Goal: Information Seeking & Learning: Understand process/instructions

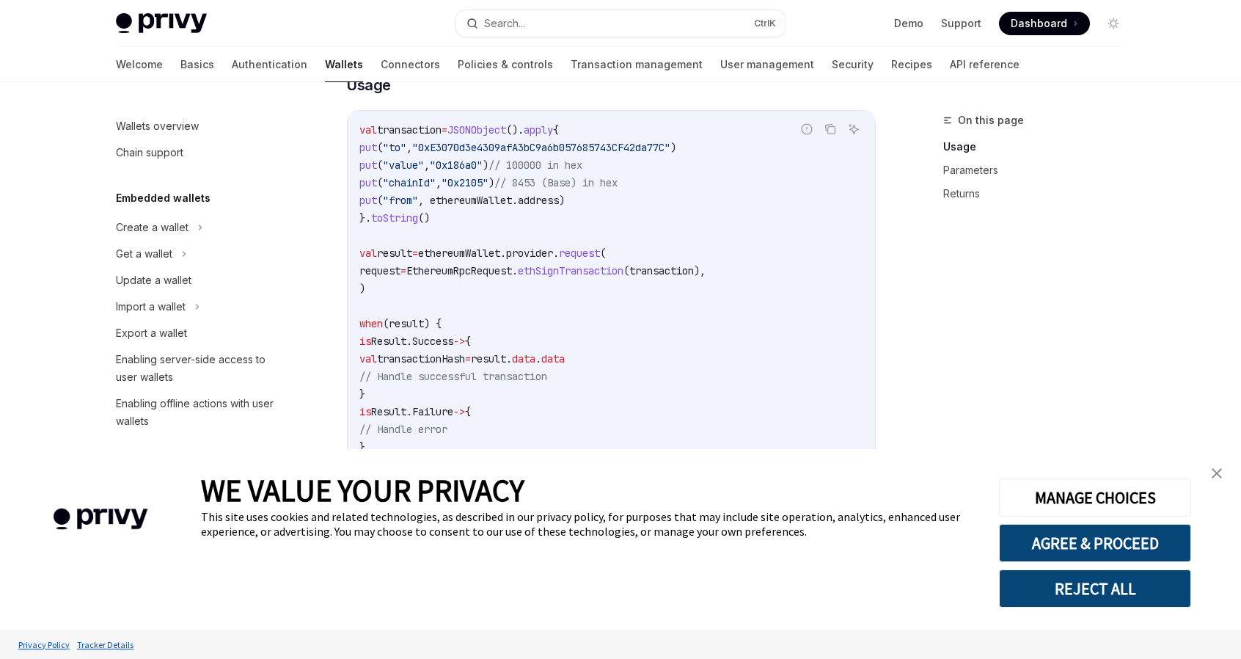
scroll to position [311, 0]
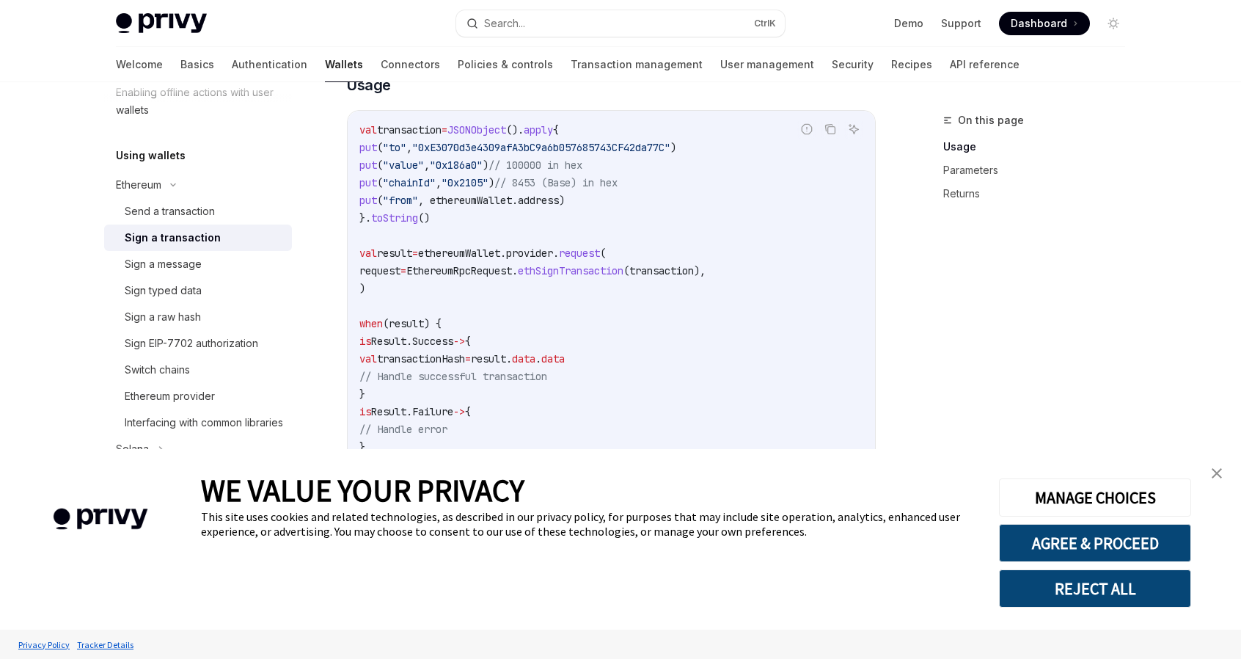
click at [509, 260] on span "ethereumWallet.provider." at bounding box center [488, 252] width 141 height 13
drag, startPoint x: 575, startPoint y: 302, endPoint x: 470, endPoint y: 290, distance: 105.6
click at [575, 302] on code "val transaction = JSONObject (). apply { put ( "to" , "0xE3070d3e4309afA3bC9a6b…" at bounding box center [611, 297] width 504 height 352
drag, startPoint x: 447, startPoint y: 284, endPoint x: 756, endPoint y: 279, distance: 308.1
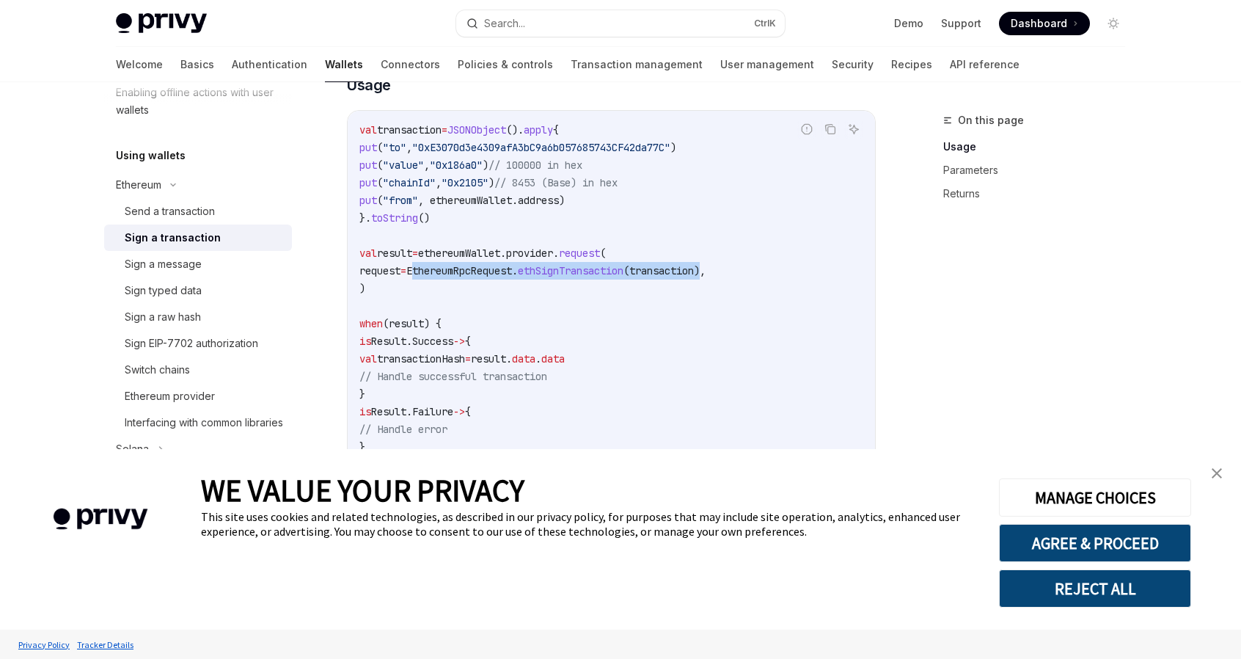
click at [706, 277] on span "request = EthereumRpcRequest. ethSignTransaction (transaction)," at bounding box center [532, 270] width 346 height 13
copy span "EthereumRpcRequest. ethSignTransaction (transaction)"
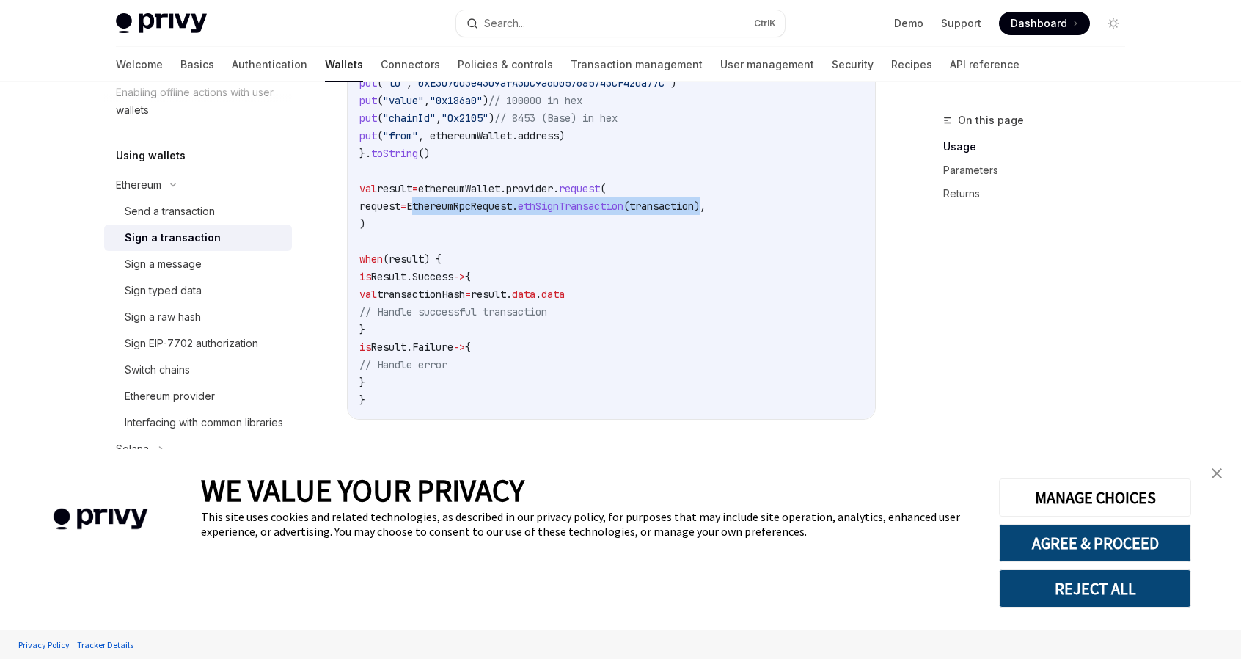
scroll to position [367, 0]
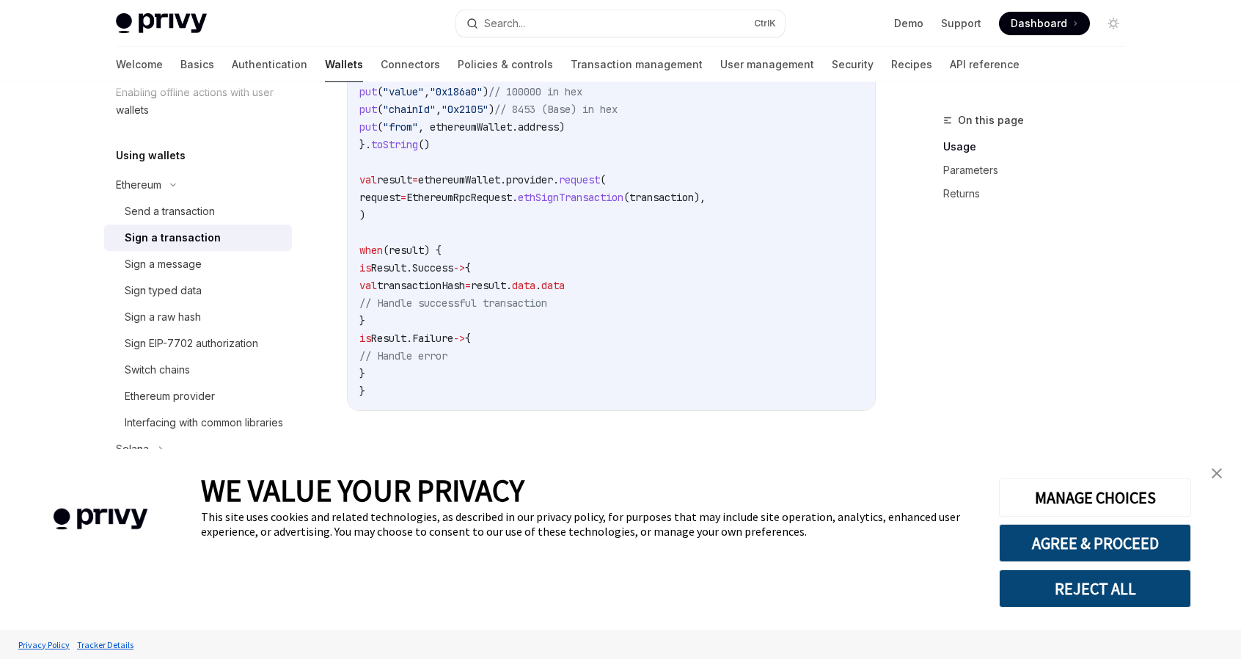
drag, startPoint x: 684, startPoint y: 265, endPoint x: 644, endPoint y: 230, distance: 53.1
click at [644, 230] on code "val transaction = JSONObject (). apply { put ( "to" , "0xE3070d3e4309afA3bC9a6b…" at bounding box center [611, 224] width 504 height 352
click at [588, 205] on code "val transaction = JSONObject (). apply { put ( "to" , "0xE3070d3e4309afA3bC9a6b…" at bounding box center [611, 224] width 504 height 352
click at [596, 205] on code "val transaction = JSONObject (). apply { put ( "to" , "0xE3070d3e4309afA3bC9a6b…" at bounding box center [611, 224] width 504 height 352
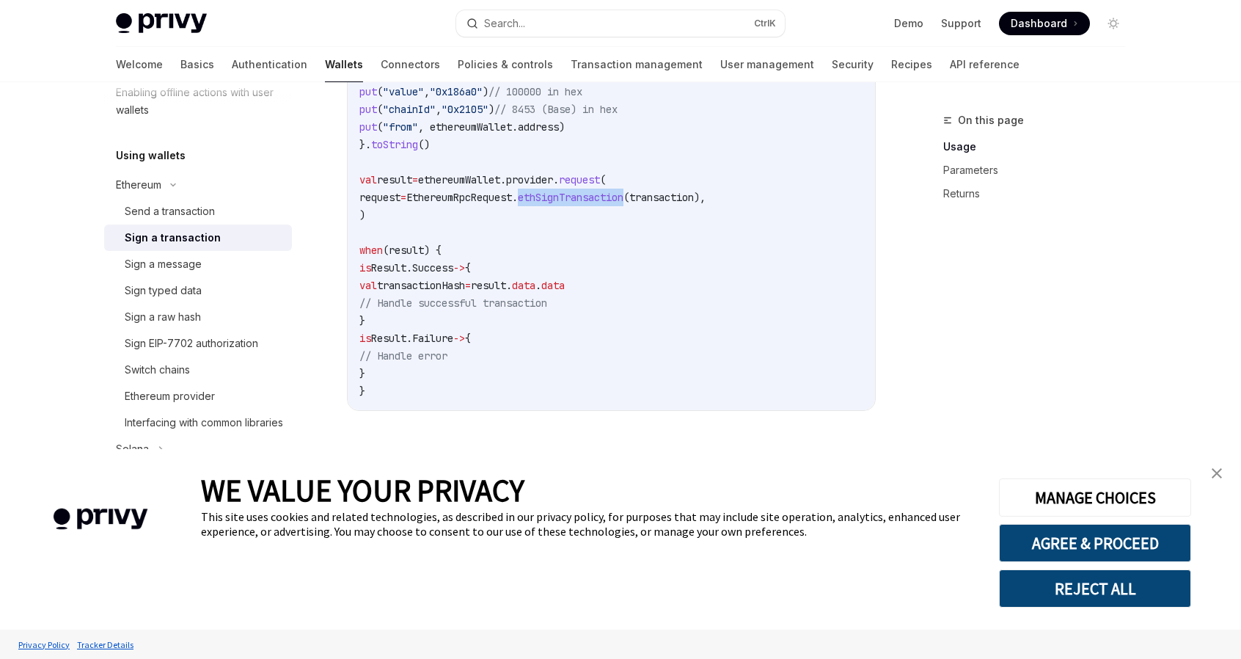
click at [596, 205] on code "val transaction = JSONObject (). apply { put ( "to" , "0xE3070d3e4309afA3bC9a6b…" at bounding box center [611, 224] width 504 height 352
copy span "ethSignTransaction"
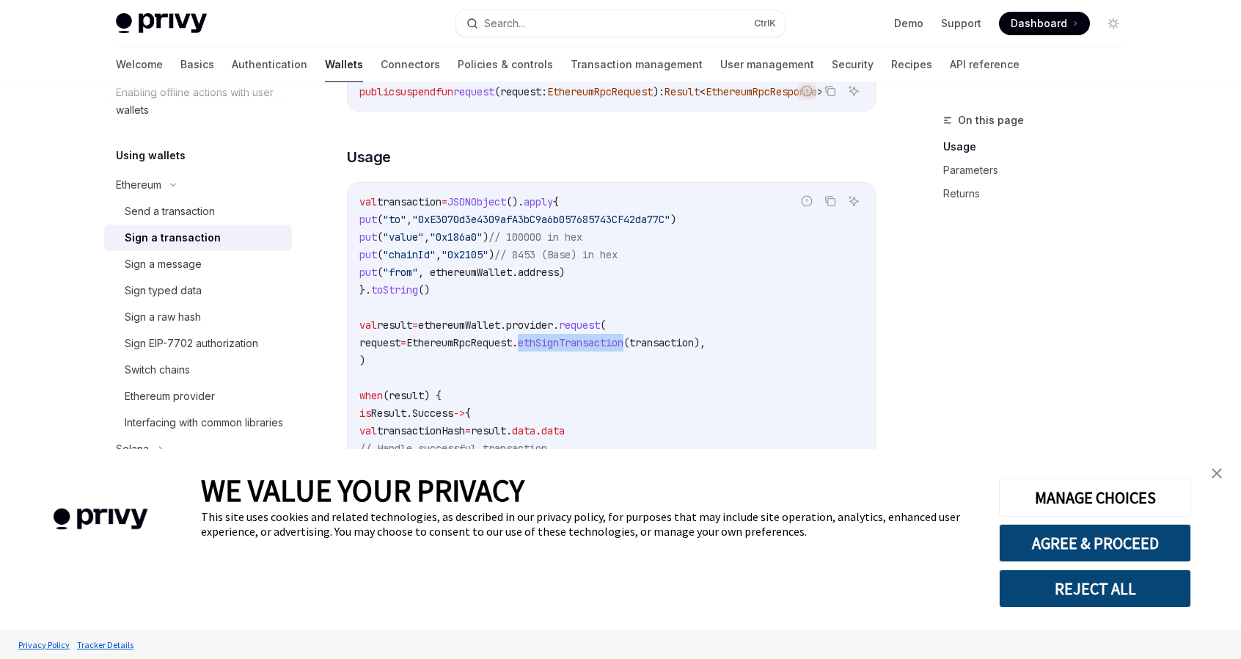
scroll to position [220, 0]
drag, startPoint x: 1111, startPoint y: 301, endPoint x: 606, endPoint y: 162, distance: 524.1
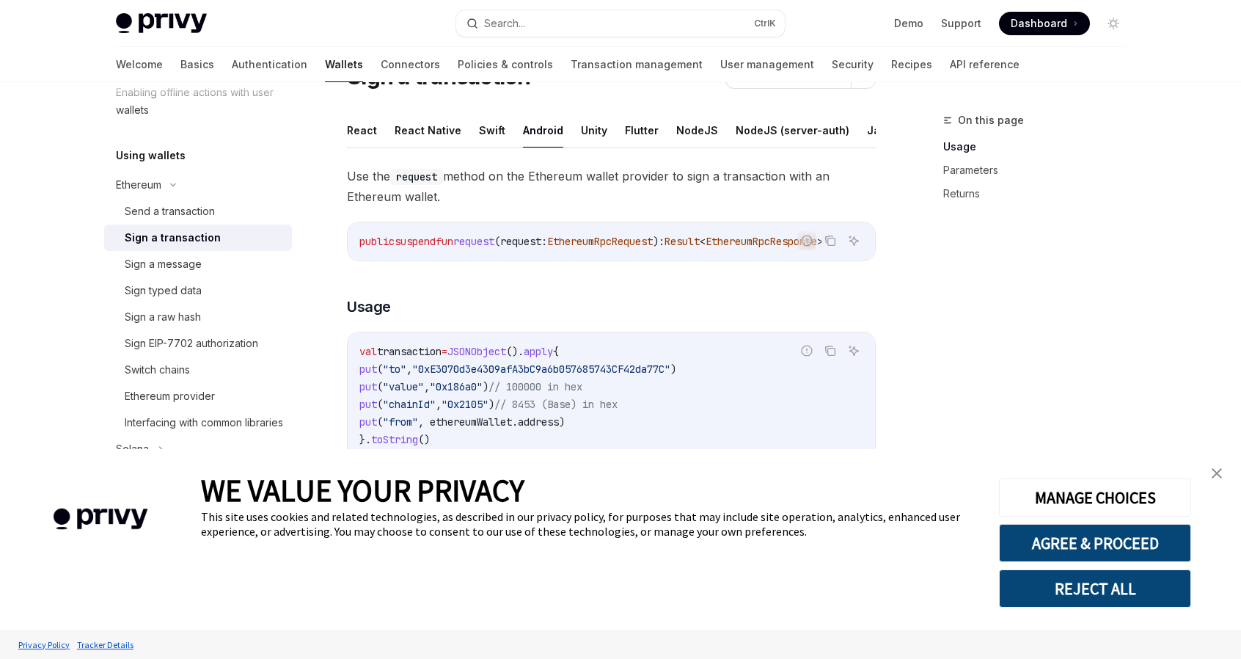
scroll to position [73, 0]
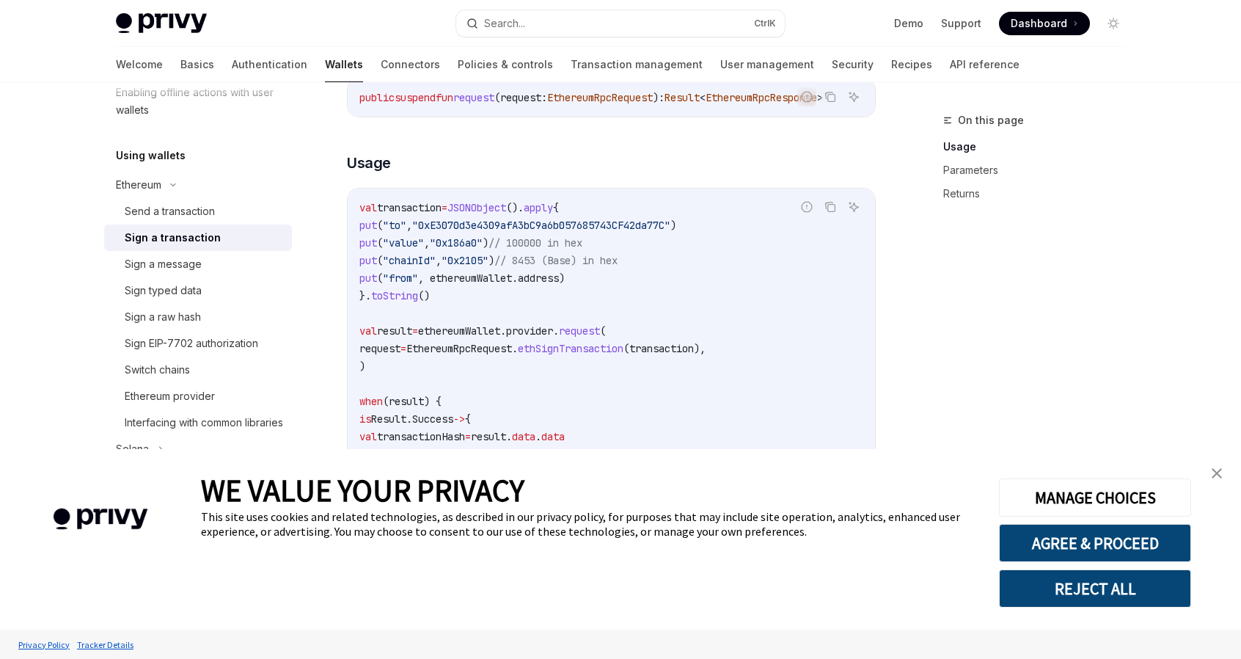
scroll to position [147, 0]
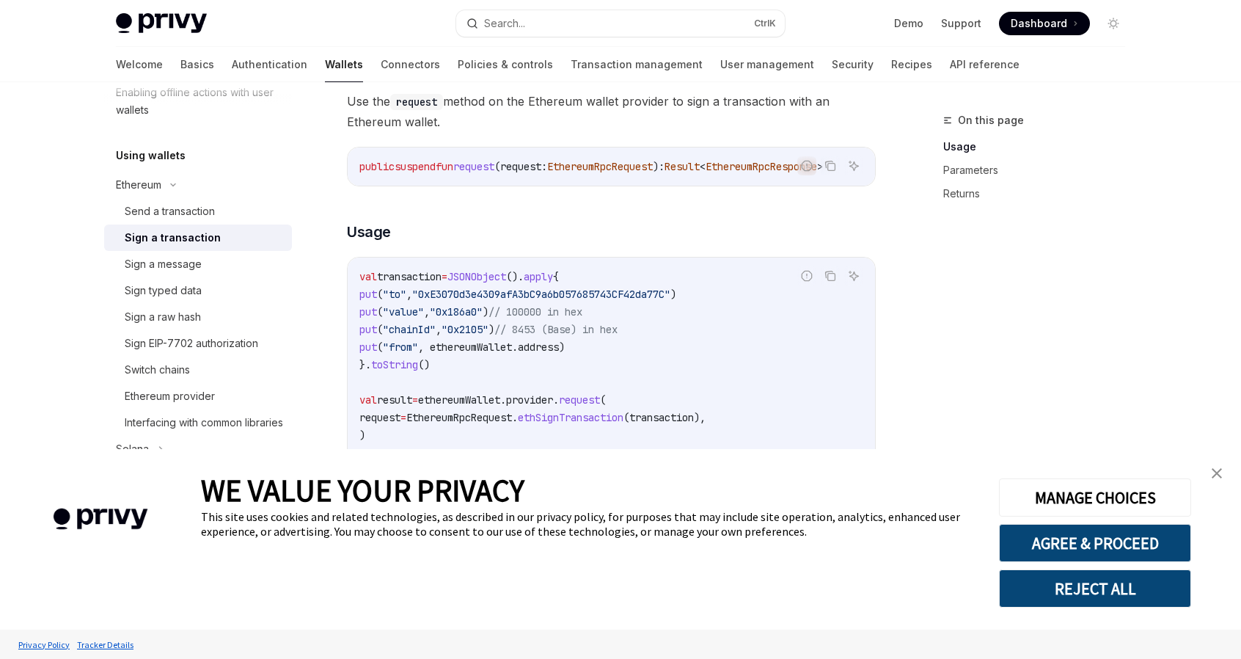
drag, startPoint x: 634, startPoint y: 302, endPoint x: 1053, endPoint y: 376, distance: 426.1
click at [1053, 376] on div "On this page Usage Parameters Returns" at bounding box center [1025, 384] width 223 height 547
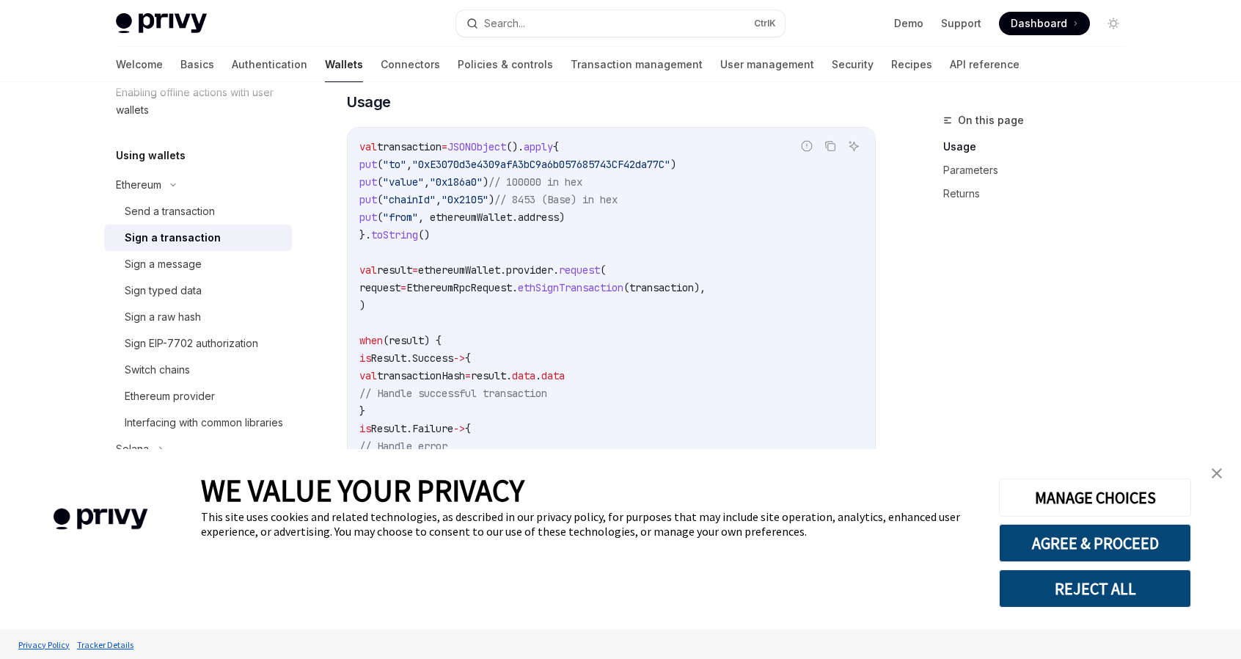
scroll to position [268, 0]
